Goal: Find contact information: Find contact information

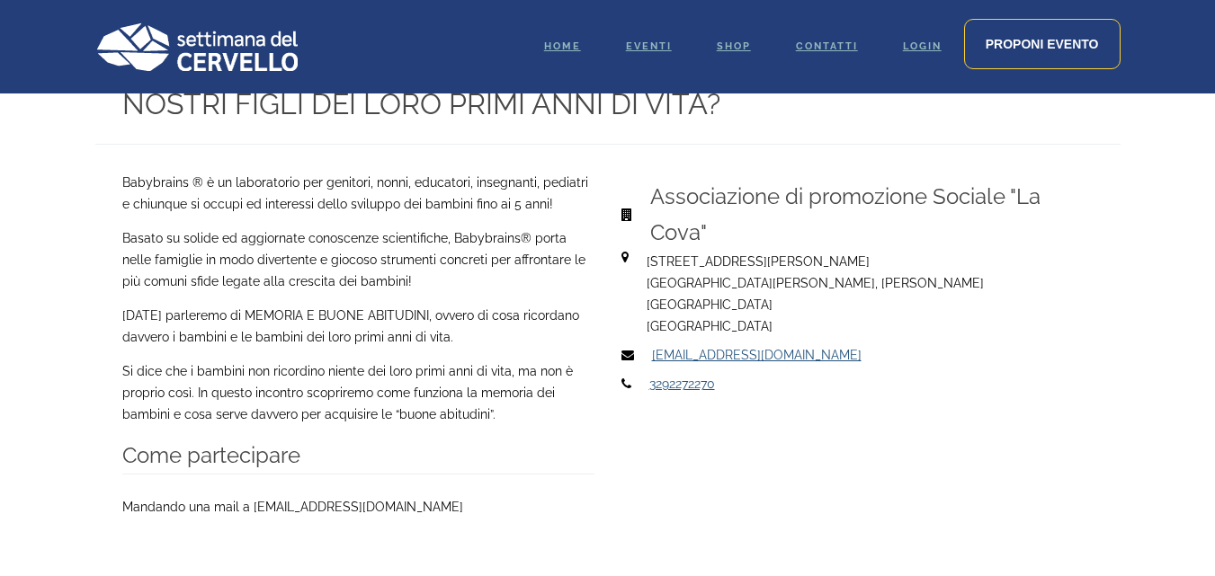
scroll to position [752, 0]
drag, startPoint x: 736, startPoint y: 361, endPoint x: 650, endPoint y: 364, distance: 85.5
click at [650, 372] on p "3292272270" at bounding box center [867, 383] width 436 height 22
copy link "3292272270"
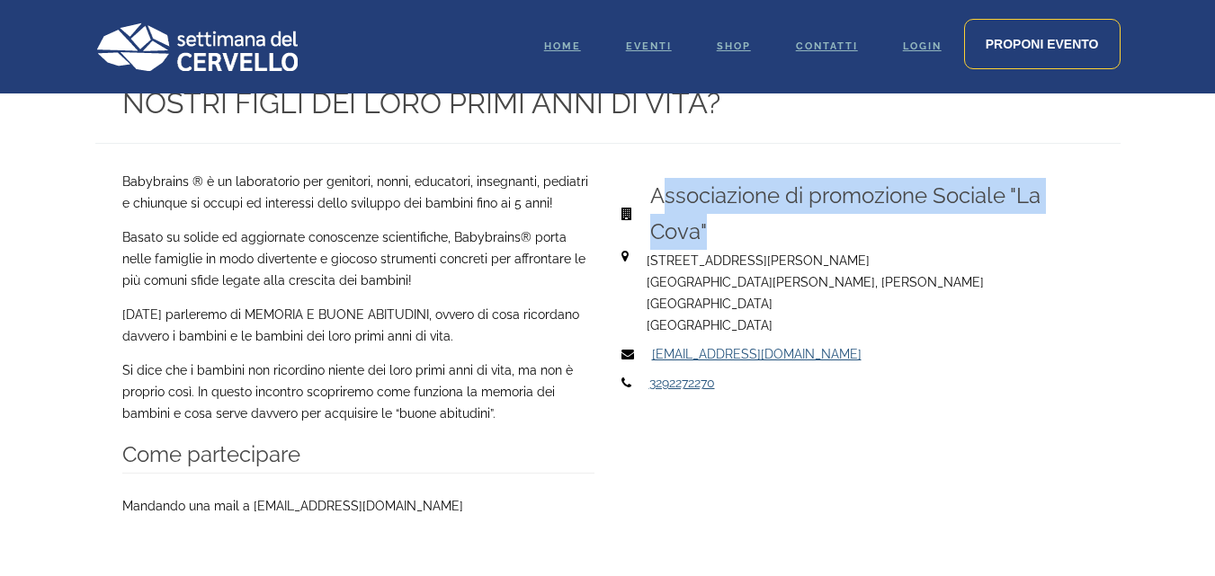
drag, startPoint x: 657, startPoint y: 192, endPoint x: 730, endPoint y: 213, distance: 76.0
click at [763, 225] on h5 "Associazione di promozione Sociale "La Cova"" at bounding box center [868, 214] width 436 height 72
drag, startPoint x: 649, startPoint y: 188, endPoint x: 700, endPoint y: 225, distance: 62.4
click at [700, 225] on h5 "Associazione di promozione Sociale "La Cova"" at bounding box center [868, 214] width 436 height 72
drag, startPoint x: 690, startPoint y: 218, endPoint x: 713, endPoint y: 180, distance: 44.4
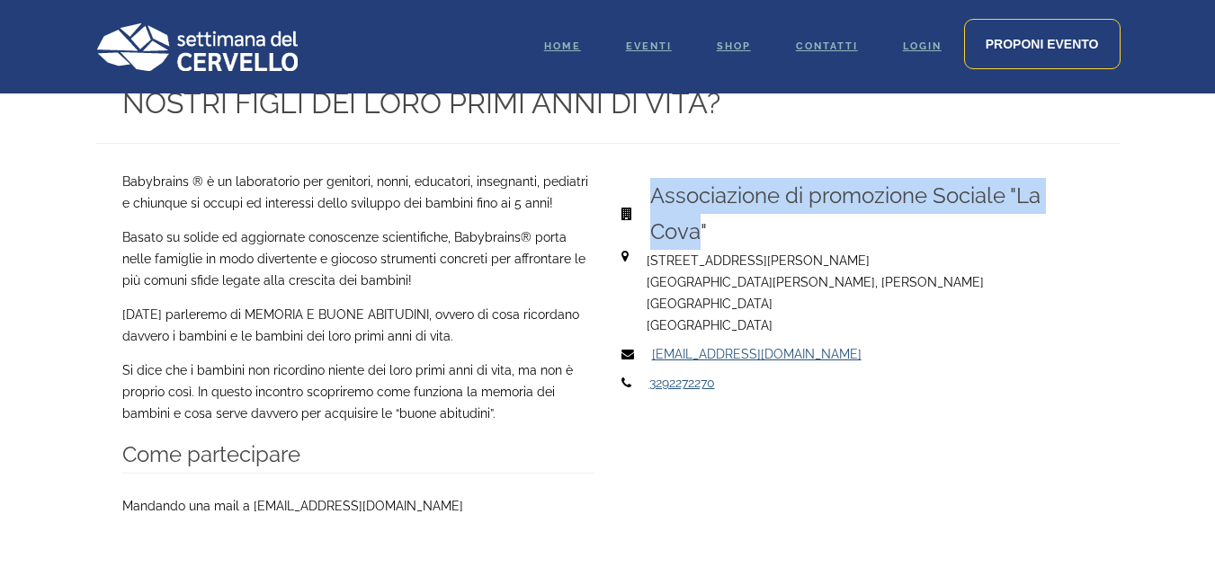
click at [721, 180] on h5 "Associazione di promozione Sociale "La Cova"" at bounding box center [868, 214] width 436 height 72
drag, startPoint x: 653, startPoint y: 182, endPoint x: 710, endPoint y: 226, distance: 72.5
click at [710, 226] on h5 "Associazione di promozione Sociale "La Cova"" at bounding box center [868, 214] width 436 height 72
copy h5 "Associazione di promozione Sociale "La Cova""
